Goal: Task Accomplishment & Management: Complete application form

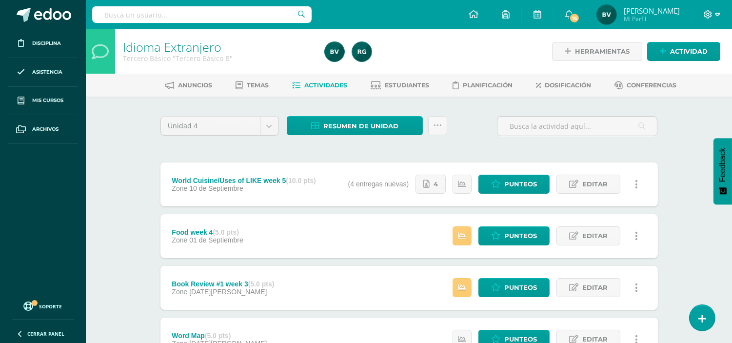
click at [711, 16] on icon at bounding box center [708, 14] width 8 height 8
click at [693, 65] on span "Cerrar sesión" at bounding box center [687, 65] width 44 height 9
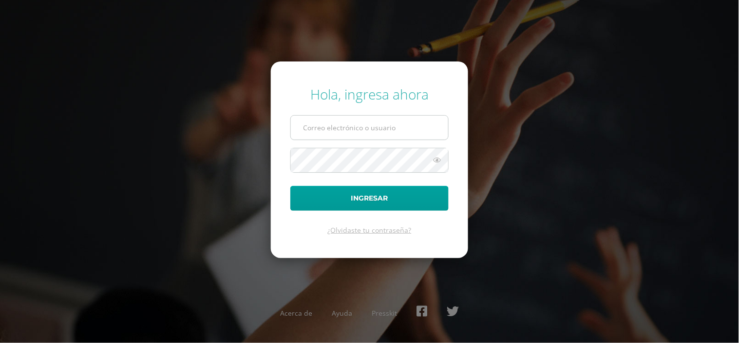
click at [401, 117] on input "text" at bounding box center [369, 128] width 157 height 24
type input "duran.fd@continentalamericano.edu.gt"
click at [291, 186] on button "Ingresar" at bounding box center [370, 198] width 158 height 25
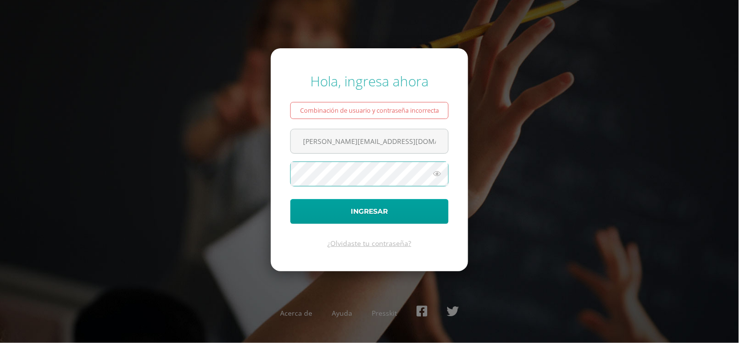
click at [291, 199] on button "Ingresar" at bounding box center [370, 211] width 158 height 25
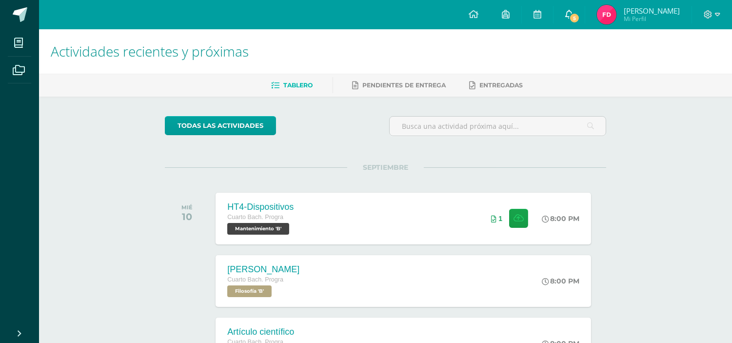
click at [580, 14] on span "5" at bounding box center [574, 18] width 11 height 11
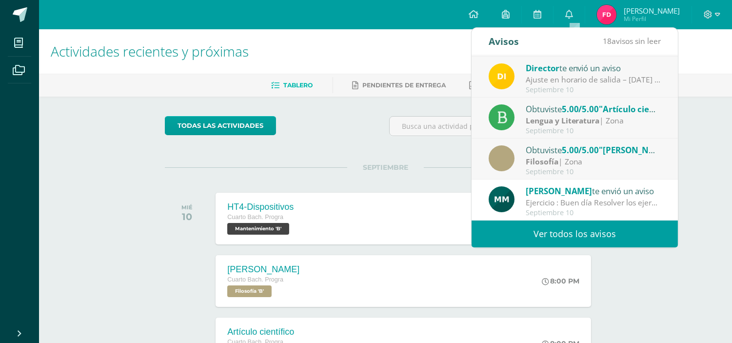
scroll to position [81, 0]
click at [613, 157] on div "Filosofía | Zona" at bounding box center [593, 160] width 136 height 11
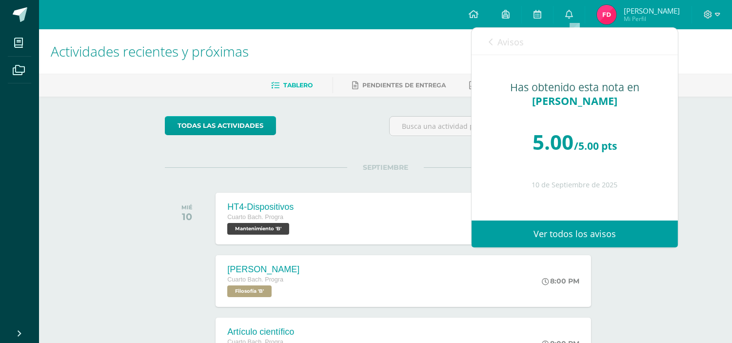
click at [513, 36] on span "Avisos" at bounding box center [510, 42] width 26 height 12
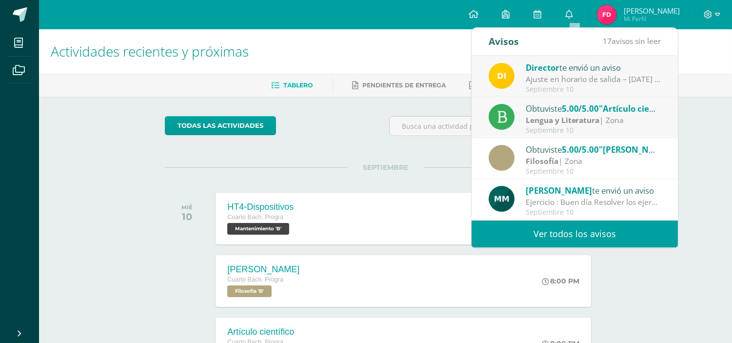
click at [562, 115] on strong "Lengua y Literatura" at bounding box center [562, 120] width 74 height 11
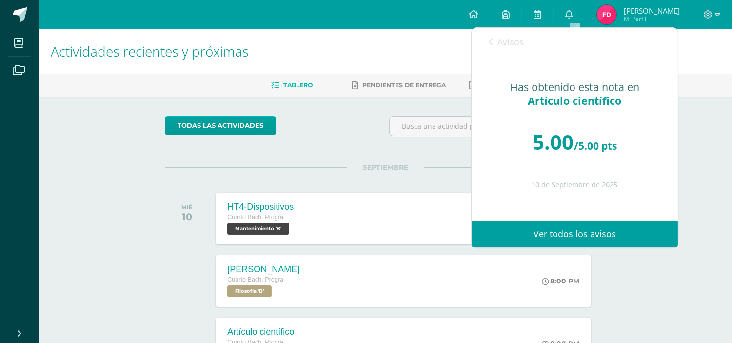
click at [499, 36] on span "Avisos" at bounding box center [510, 42] width 26 height 12
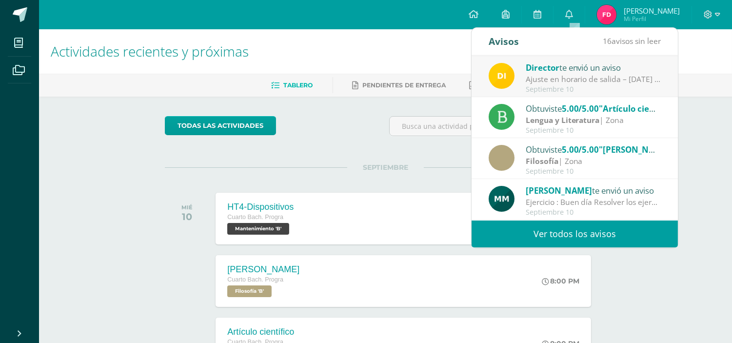
click at [548, 74] on div "Ajuste en horario de salida – [DATE] : Estimados Padres de Familia, Debido a la…" at bounding box center [593, 79] width 136 height 11
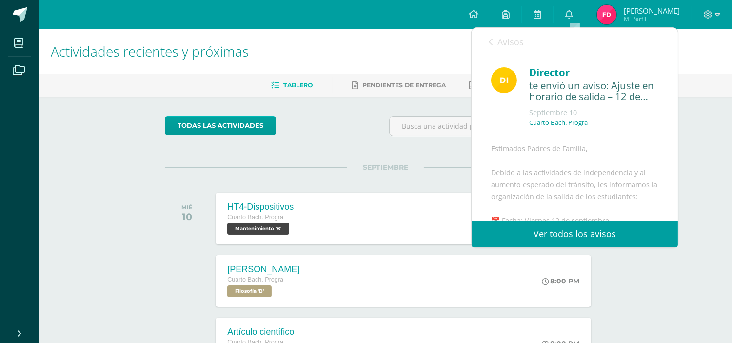
click at [488, 40] on icon at bounding box center [490, 42] width 4 height 8
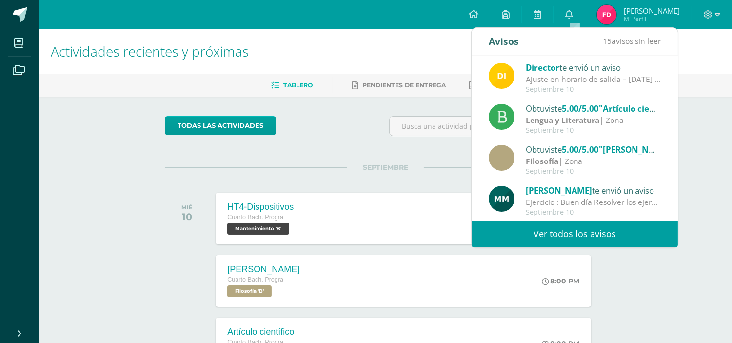
scroll to position [0, 0]
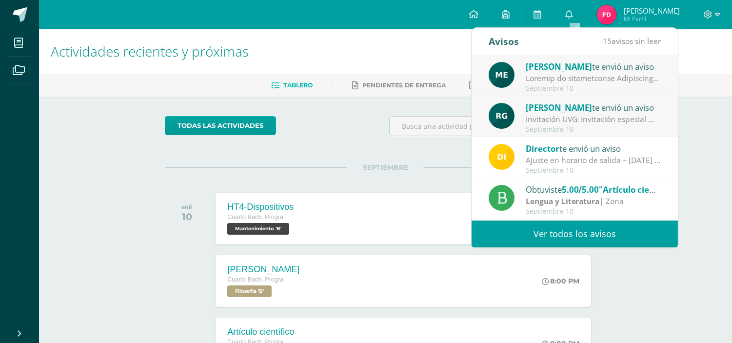
click at [550, 116] on div "Invitación UVG: Invitación especial ✨ El programa Mujeres en Ingeniería – Virtu…" at bounding box center [593, 119] width 136 height 11
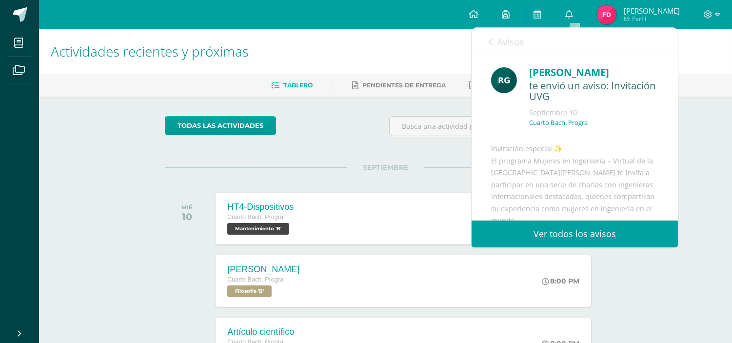
click at [498, 42] on span "Avisos" at bounding box center [510, 42] width 26 height 12
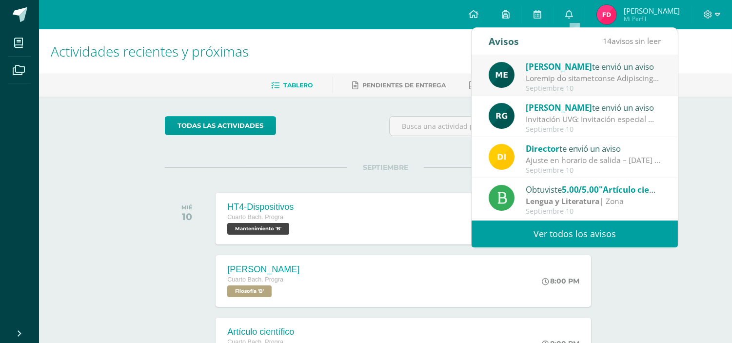
click at [539, 75] on div at bounding box center [593, 78] width 136 height 11
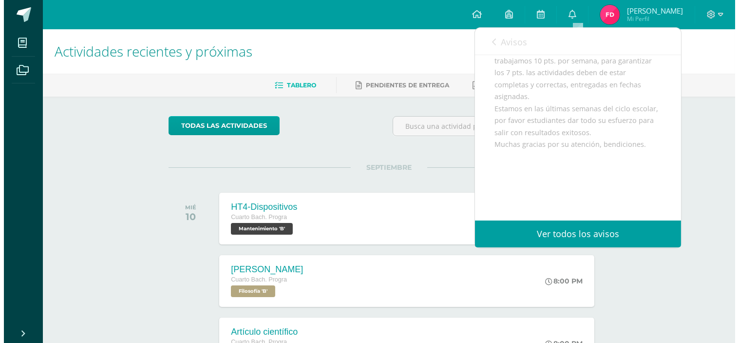
scroll to position [334, 0]
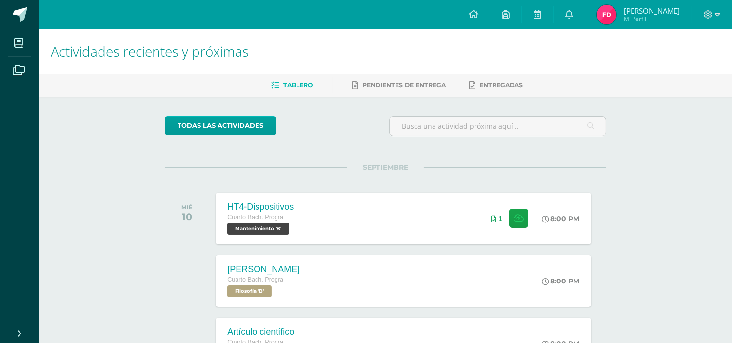
click at [407, 38] on h1 "Actividades recientes y próximas" at bounding box center [385, 51] width 669 height 44
click at [349, 222] on div "HT4-Dispositivos Cuarto Bach. Progra Mantenimiento 'B' 8:00 PM 1 HT4-Dispositiv…" at bounding box center [403, 218] width 379 height 52
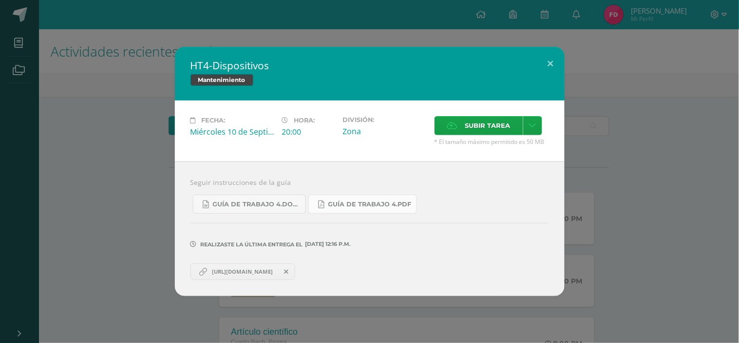
click at [363, 202] on span "Guía de trabajo 4.pdf" at bounding box center [370, 204] width 83 height 8
click at [534, 122] on icon at bounding box center [532, 125] width 7 height 8
click at [488, 147] on span "Subir enlace" at bounding box center [491, 146] width 41 height 9
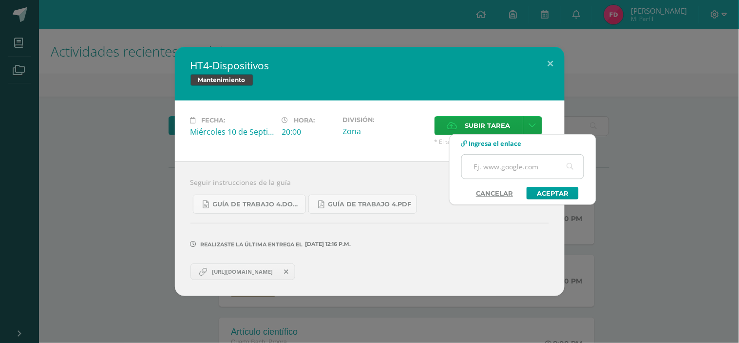
click at [496, 172] on input "text" at bounding box center [523, 167] width 122 height 24
paste input "https://www.canva.com/design/DAGygv96J90/WzgQkz1cKy7FoWxQrRnb2w/edit?utm_conten…"
type input "https://www.canva.com/design/DAGygv96J90/WzgQkz1cKy7FoWxQrRnb2w/edit?utm_conten…"
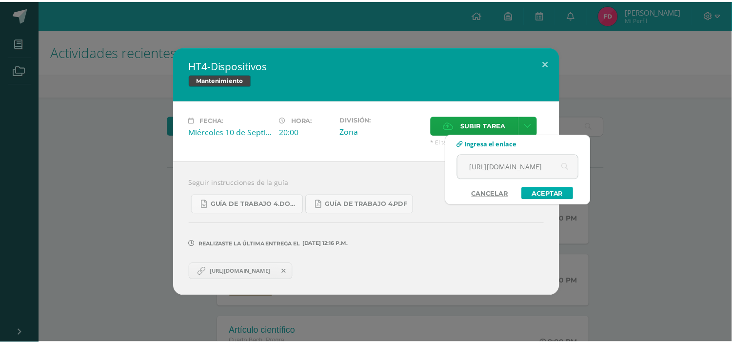
scroll to position [0, 0]
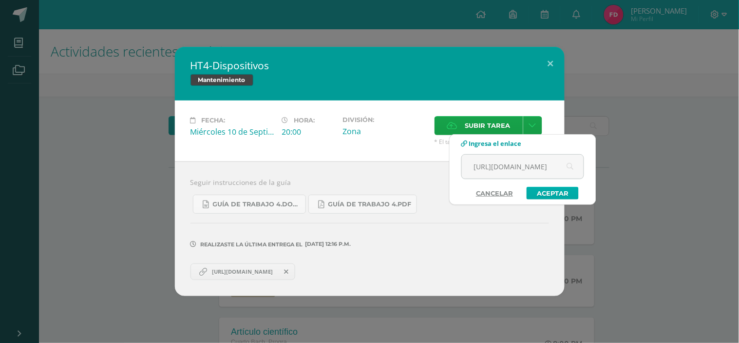
click at [547, 193] on link "Aceptar" at bounding box center [553, 193] width 52 height 13
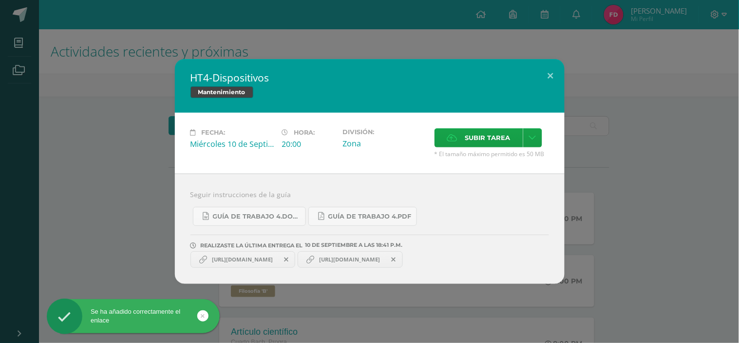
click at [197, 316] on link at bounding box center [202, 315] width 11 height 11
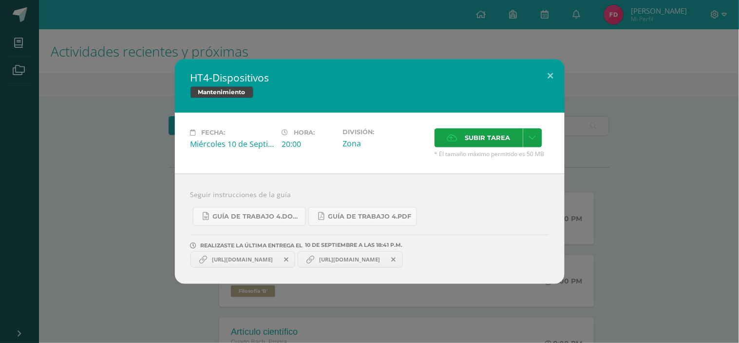
click at [125, 222] on div "HT4-Dispositivos Mantenimiento Fecha: Miércoles 10 de Septiembre Hora: 20:00 Di…" at bounding box center [370, 171] width 732 height 225
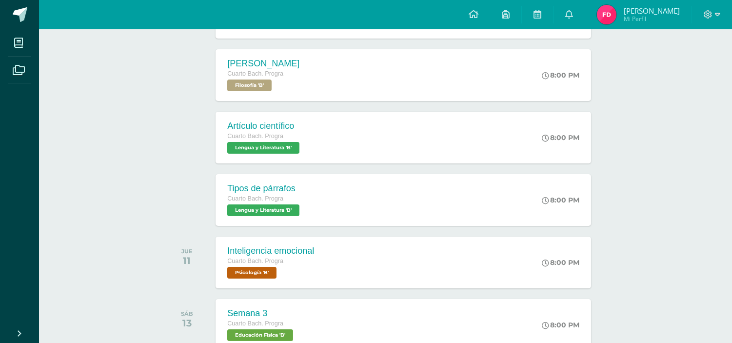
scroll to position [274, 0]
